Goal: Task Accomplishment & Management: Complete application form

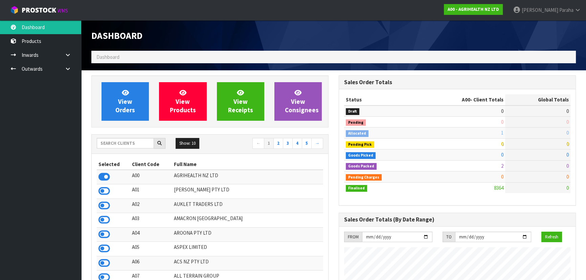
scroll to position [511, 247]
click at [129, 143] on input "text" at bounding box center [125, 143] width 57 height 10
click at [133, 143] on input "text" at bounding box center [125, 143] width 57 height 10
type input "S"
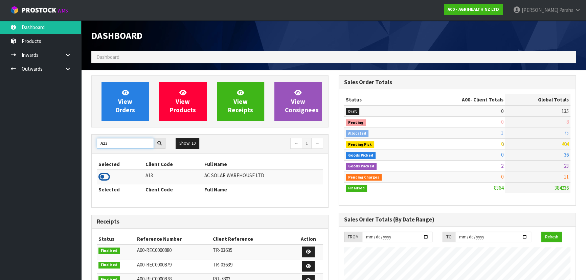
type input "A13"
click at [107, 176] on icon at bounding box center [104, 177] width 12 height 10
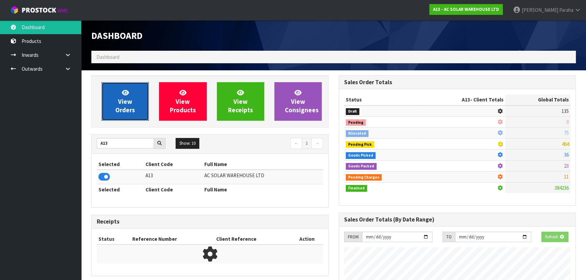
click at [119, 113] on span "View Orders" at bounding box center [125, 101] width 20 height 25
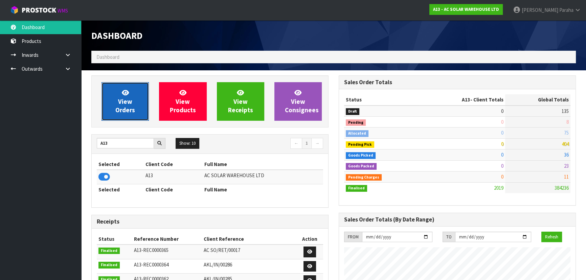
scroll to position [478, 247]
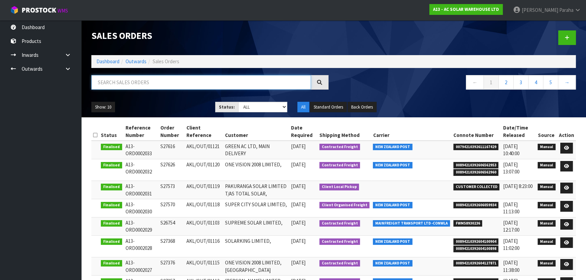
click at [129, 84] on input "text" at bounding box center [201, 82] width 220 height 15
click at [570, 167] on link at bounding box center [566, 166] width 13 height 11
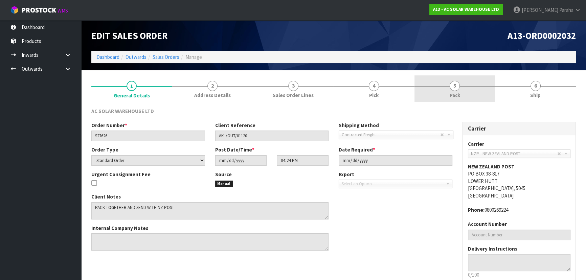
click at [454, 93] on span "Pack" at bounding box center [455, 95] width 10 height 7
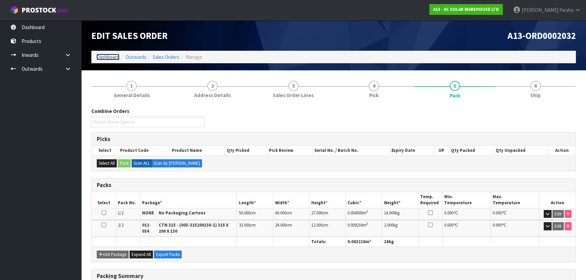
click at [112, 56] on link "Dashboard" at bounding box center [107, 57] width 23 height 6
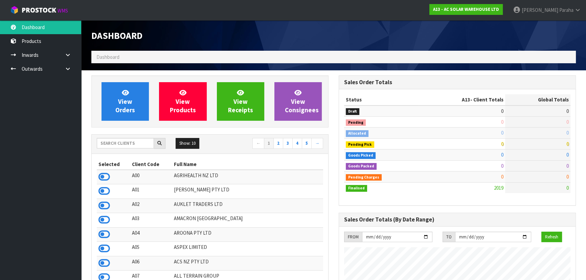
scroll to position [478, 247]
click at [123, 139] on input "text" at bounding box center [125, 143] width 57 height 10
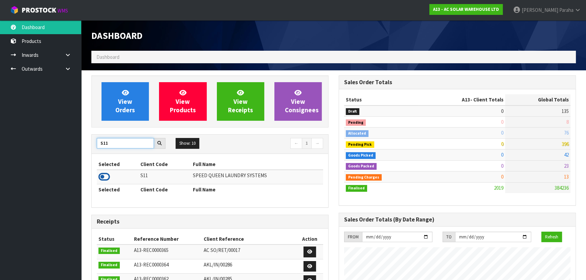
type input "S11"
drag, startPoint x: 109, startPoint y: 177, endPoint x: 110, endPoint y: 171, distance: 6.2
click at [109, 177] on icon at bounding box center [104, 177] width 12 height 10
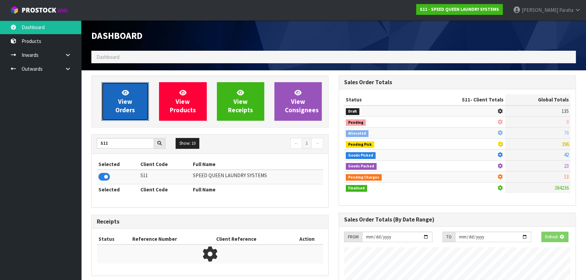
click at [123, 113] on span "View Orders" at bounding box center [125, 101] width 20 height 25
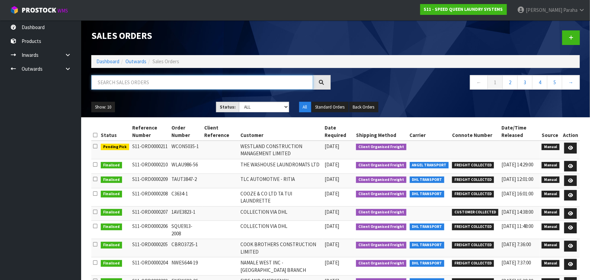
click at [118, 84] on input "text" at bounding box center [202, 82] width 222 height 15
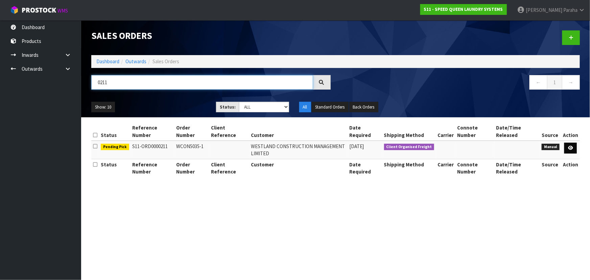
type input "0211"
click at [572, 151] on link at bounding box center [571, 148] width 13 height 11
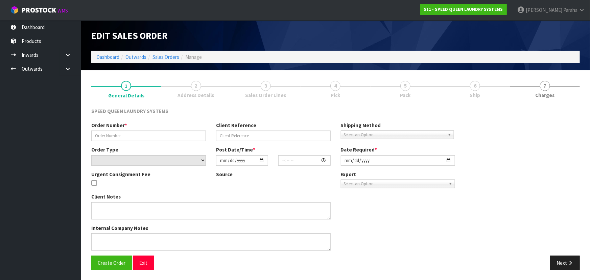
type input "WCON5035-1"
select select "number:0"
type input "[DATE]"
type input "15:45:00.000"
type input "[DATE]"
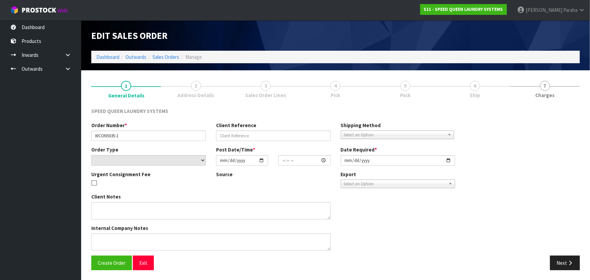
type textarea "COLLECTION VIA DHL"
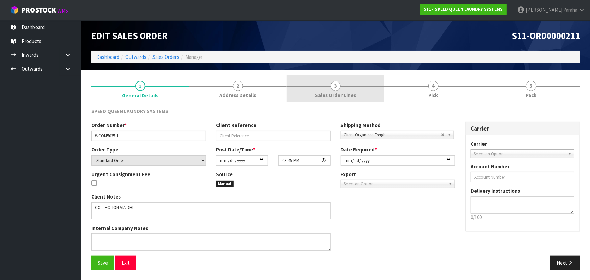
click at [333, 87] on span "3" at bounding box center [336, 86] width 10 height 10
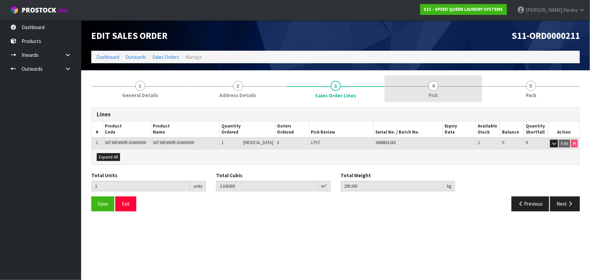
click at [438, 88] on link "4 Pick" at bounding box center [434, 88] width 98 height 27
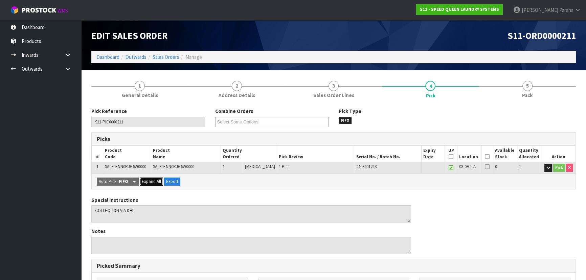
click at [153, 183] on span "Expand All" at bounding box center [151, 182] width 19 height 6
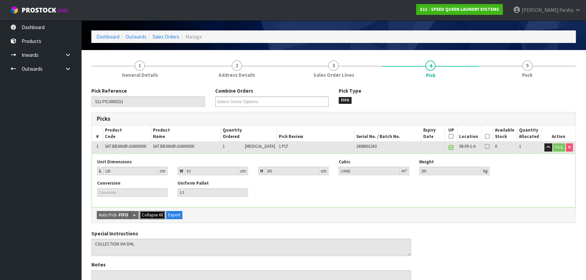
scroll to position [30, 0]
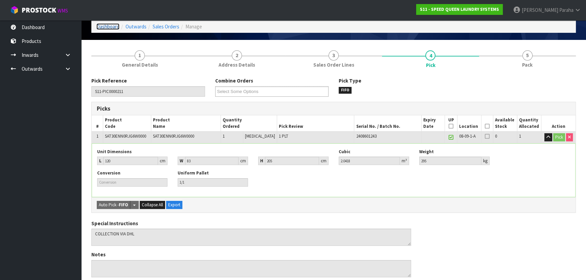
click at [110, 27] on link "Dashboard" at bounding box center [107, 26] width 23 height 6
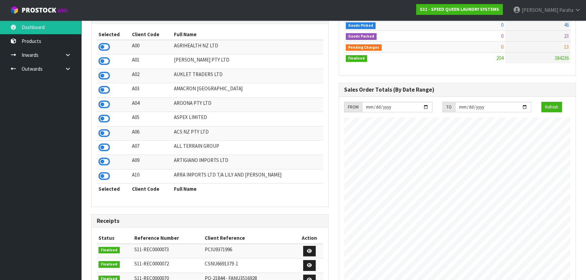
scroll to position [17, 0]
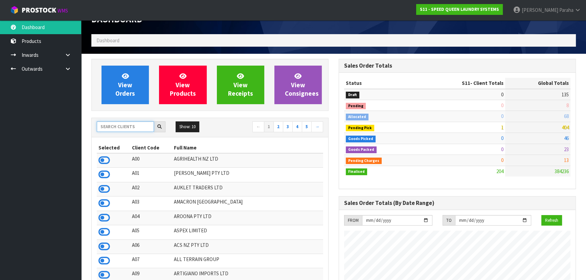
click at [121, 124] on input "text" at bounding box center [125, 126] width 57 height 10
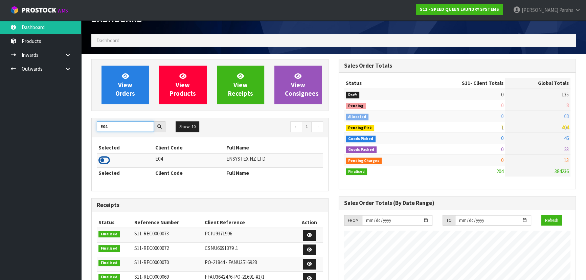
type input "E04"
click at [105, 163] on icon at bounding box center [104, 160] width 12 height 10
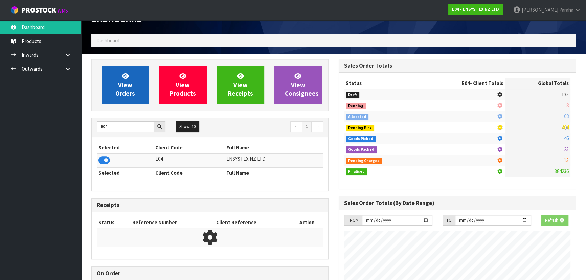
scroll to position [421, 247]
click at [116, 93] on span "View Orders" at bounding box center [125, 84] width 20 height 25
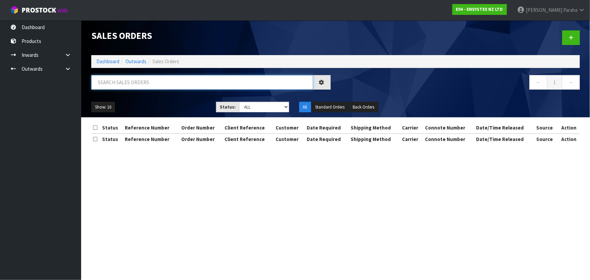
click at [115, 83] on input "text" at bounding box center [202, 82] width 222 height 15
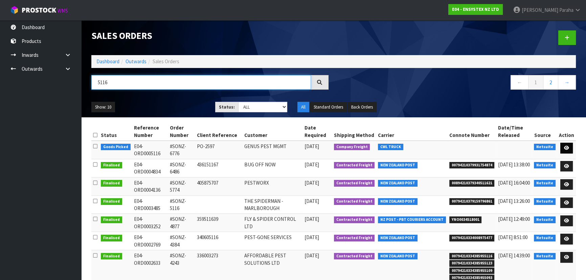
type input "5116"
click at [568, 151] on link at bounding box center [566, 148] width 13 height 11
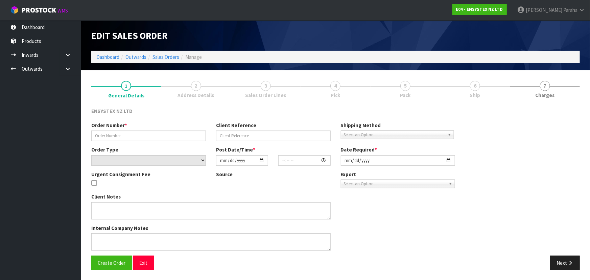
type input "#SONZ-6776"
type input "PO-2597"
select select "number:0"
type input "[DATE]"
type input "20:00:13.000"
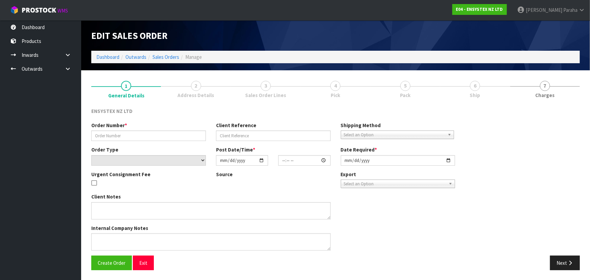
type input "[DATE]"
type textarea "CALL [PERSON_NAME] 0297704290 20 MINS BEFORE DELIVERY - SITE IS UNMANNED"
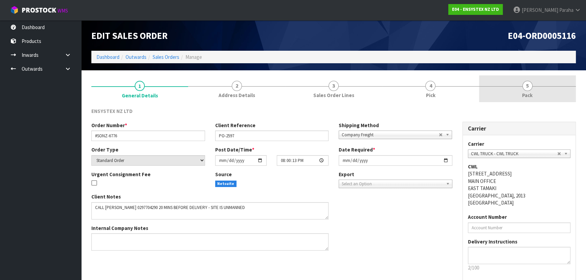
click at [528, 88] on span "5" at bounding box center [527, 86] width 10 height 10
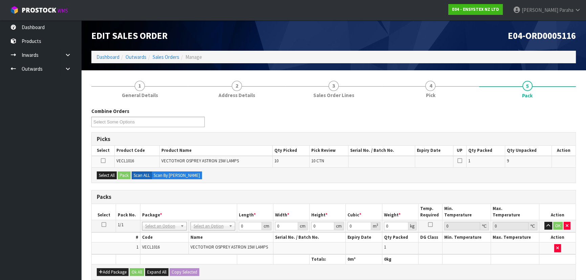
click at [104, 225] on icon at bounding box center [103, 225] width 5 height 0
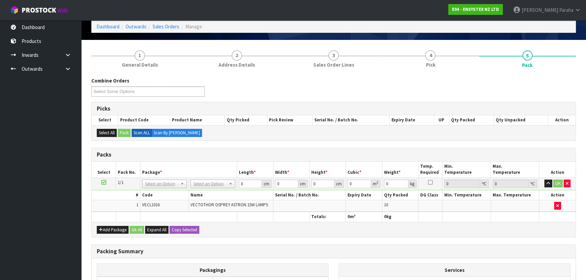
scroll to position [61, 0]
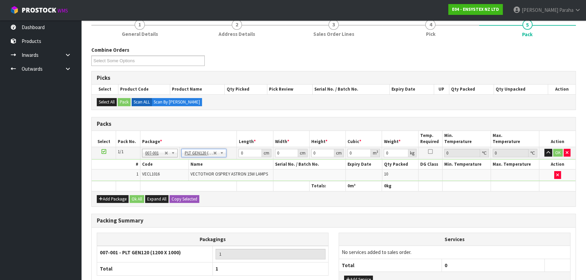
type input "120"
type input "100"
type input "41"
click at [249, 152] on input "120" at bounding box center [249, 153] width 23 height 8
type input "122"
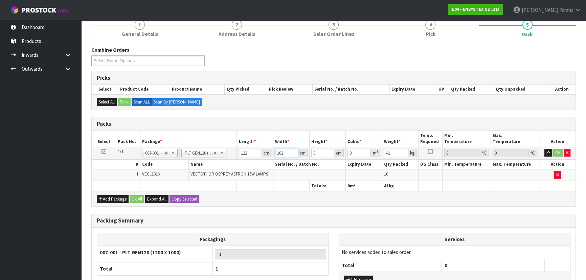
type input "102"
type input "3"
type input "0.037332"
type input "39"
type input "0.485316"
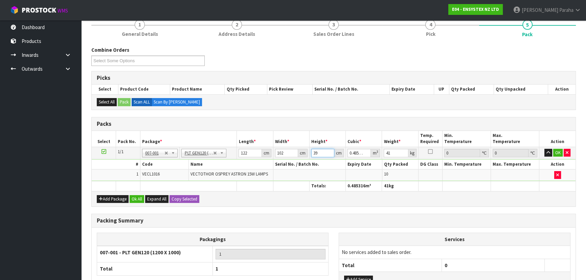
type input "39"
type input "69"
click at [544, 149] on button "button" at bounding box center [548, 153] width 8 height 8
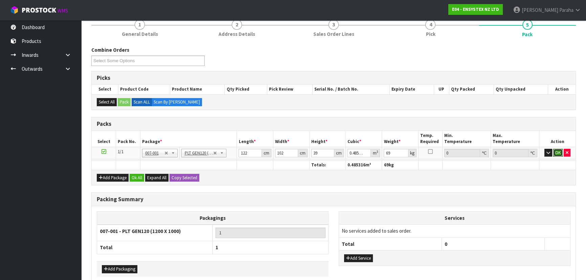
click button "OK" at bounding box center [557, 153] width 9 height 8
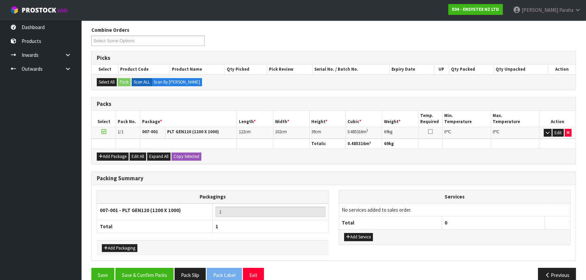
scroll to position [92, 0]
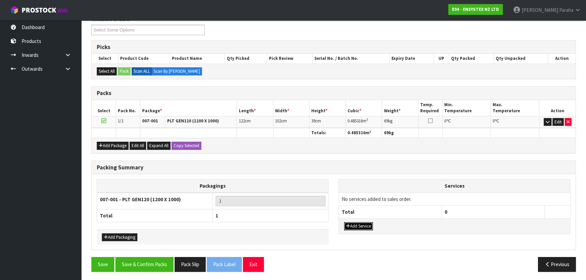
click at [367, 225] on button "Add Service" at bounding box center [358, 226] width 29 height 8
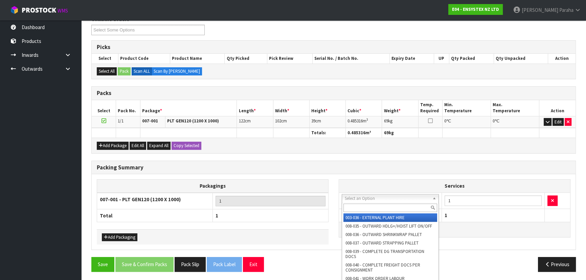
click at [369, 206] on input "text" at bounding box center [390, 208] width 94 height 8
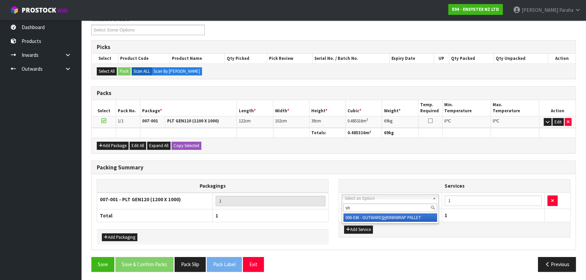
type input "shr"
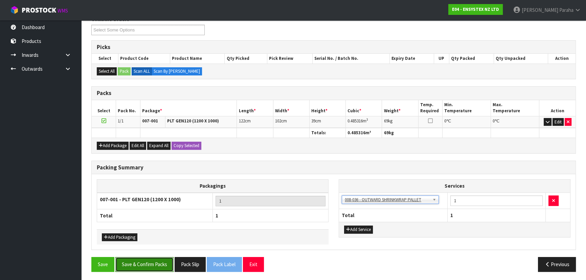
click at [147, 267] on button "Save & Confirm Packs" at bounding box center [144, 264] width 58 height 15
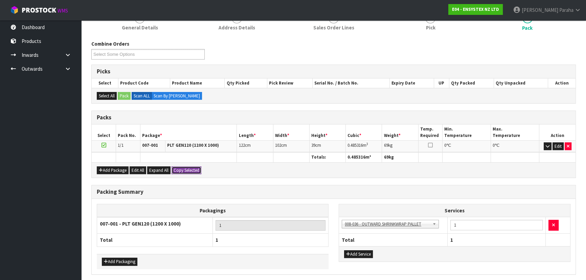
scroll to position [0, 0]
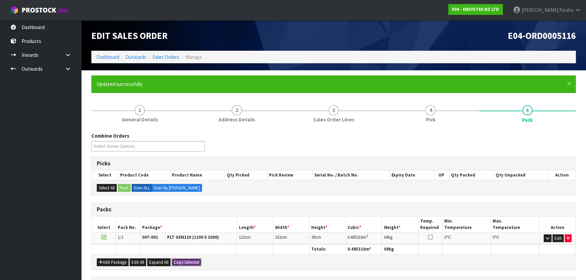
click at [199, 262] on button "Copy Selected" at bounding box center [186, 262] width 30 height 8
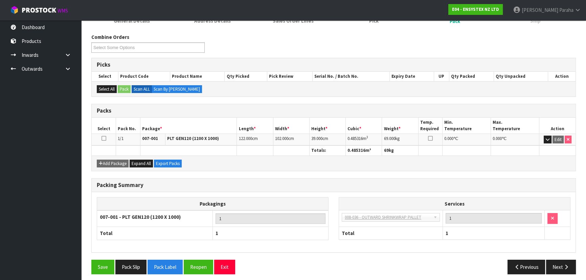
scroll to position [101, 0]
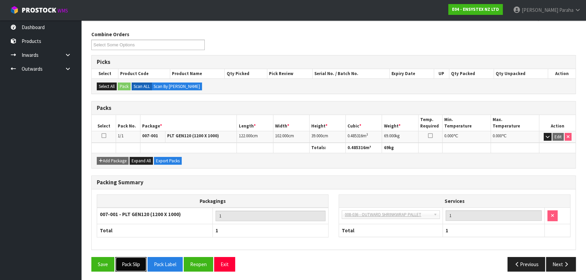
click at [138, 267] on button "Pack Slip" at bounding box center [130, 264] width 31 height 15
click at [564, 263] on icon "button" at bounding box center [566, 264] width 6 height 5
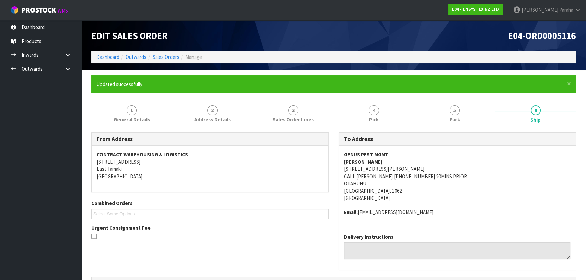
scroll to position [0, 0]
click at [115, 57] on link "Dashboard" at bounding box center [107, 57] width 23 height 6
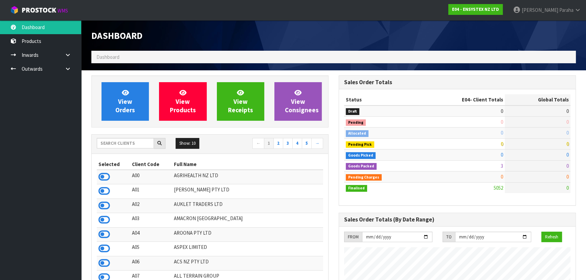
scroll to position [526, 247]
click at [123, 144] on input "text" at bounding box center [125, 143] width 57 height 10
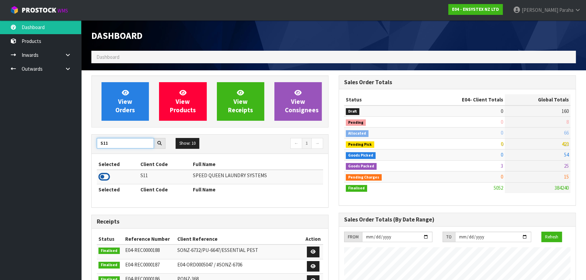
type input "S11"
click at [105, 177] on icon at bounding box center [104, 177] width 12 height 10
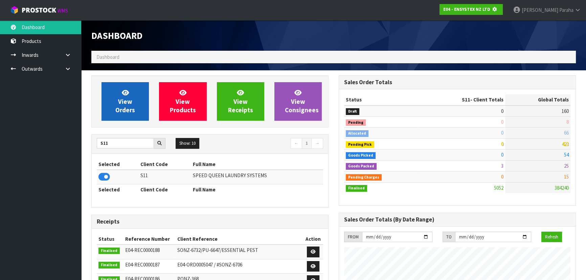
scroll to position [337839, 338013]
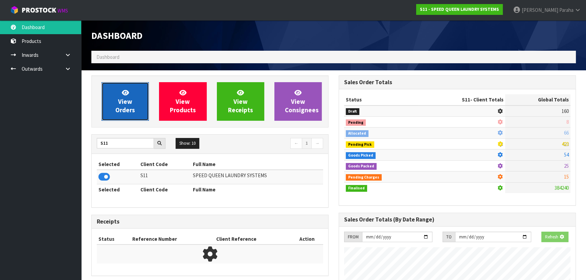
click at [122, 112] on span "View Orders" at bounding box center [125, 101] width 20 height 25
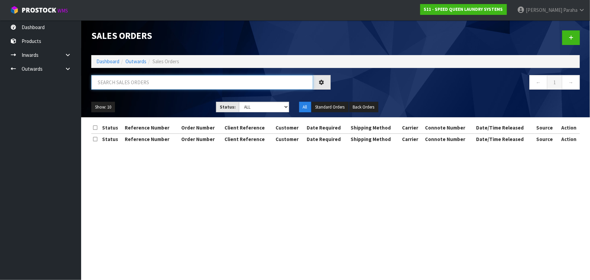
click at [139, 79] on input "text" at bounding box center [202, 82] width 222 height 15
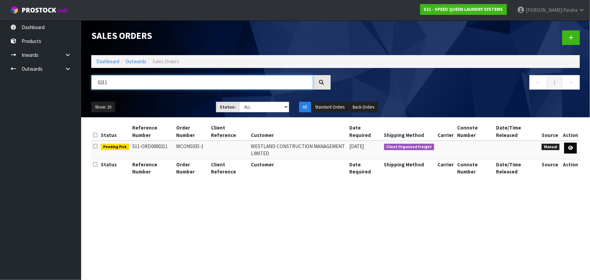
type input "0211"
click at [573, 151] on link at bounding box center [571, 148] width 13 height 11
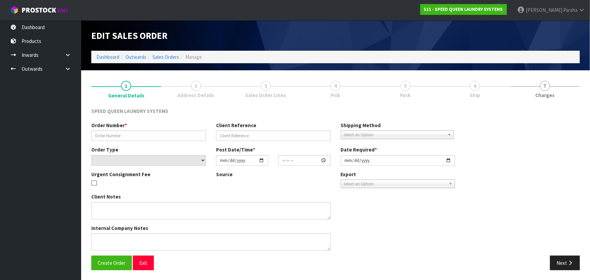
type input "WCON5035-1"
select select "number:0"
type input "[DATE]"
type input "15:45:00.000"
type input "[DATE]"
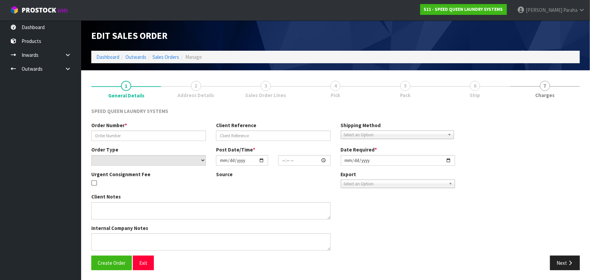
type textarea "COLLECTION VIA DHL"
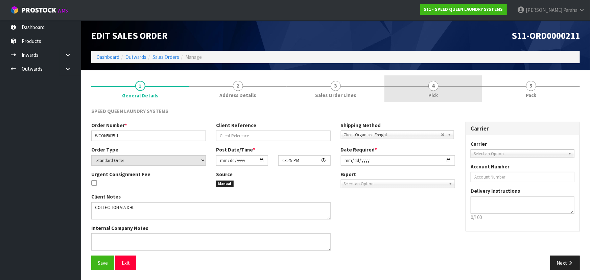
click at [430, 88] on span "4" at bounding box center [434, 86] width 10 height 10
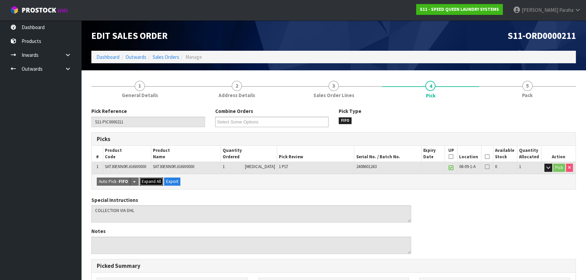
click at [145, 179] on span "Expand All" at bounding box center [151, 182] width 19 height 6
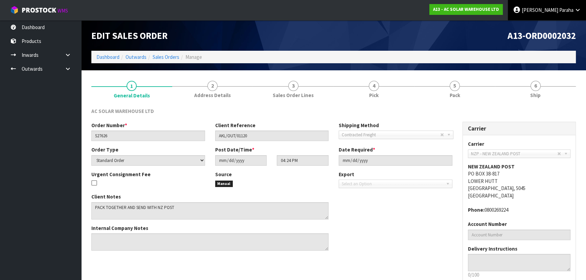
click at [557, 6] on link "[PERSON_NAME]" at bounding box center [547, 10] width 78 height 20
click at [558, 28] on link "Logout" at bounding box center [558, 26] width 53 height 9
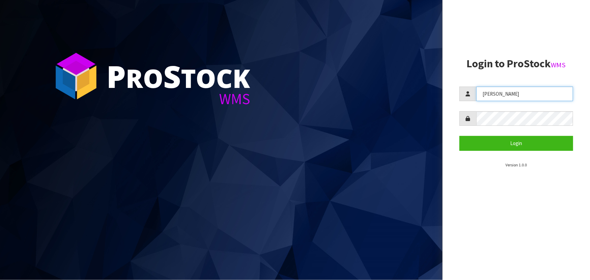
click at [519, 95] on input "ZACKARY" at bounding box center [525, 94] width 97 height 15
drag, startPoint x: 513, startPoint y: 93, endPoint x: 465, endPoint y: 97, distance: 48.2
click at [467, 99] on div "ZACKARY" at bounding box center [517, 94] width 114 height 15
type input "marara"
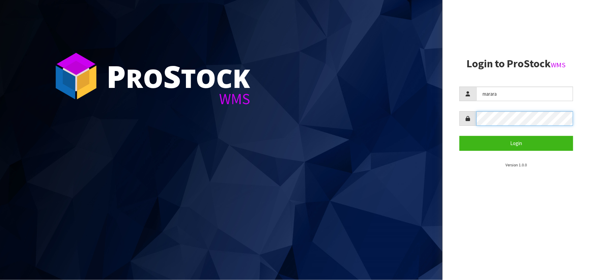
click at [474, 122] on div at bounding box center [517, 118] width 114 height 15
click at [460, 136] on button "Login" at bounding box center [517, 143] width 114 height 15
